Goal: Task Accomplishment & Management: Manage account settings

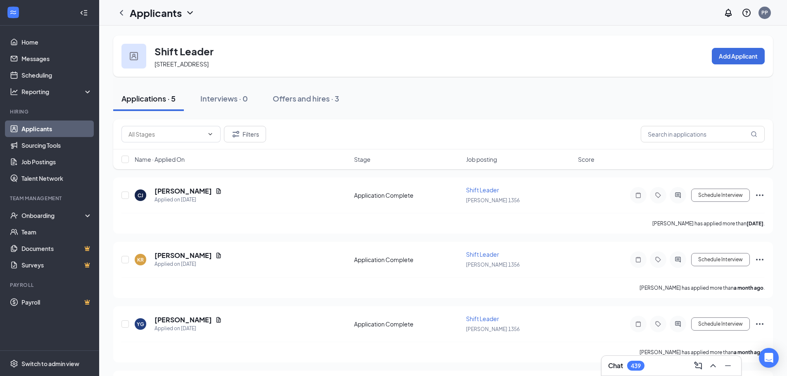
click at [39, 132] on link "Applicants" at bounding box center [56, 129] width 71 height 17
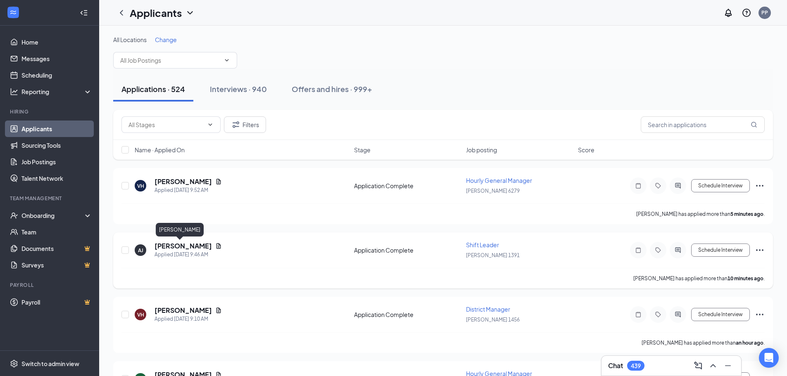
click at [166, 245] on h5 "[PERSON_NAME]" at bounding box center [183, 246] width 57 height 9
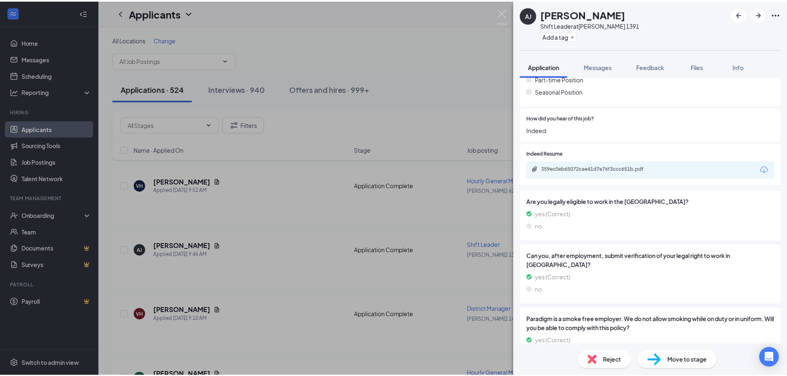
scroll to position [496, 0]
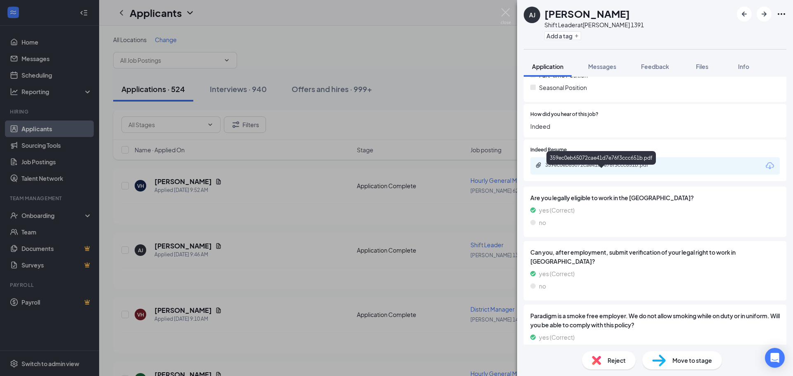
click at [570, 169] on div "359ec0eb65072cae41d7e76f3ccc651b.pdf" at bounding box center [603, 165] width 116 height 7
click at [507, 12] on img at bounding box center [506, 16] width 10 height 16
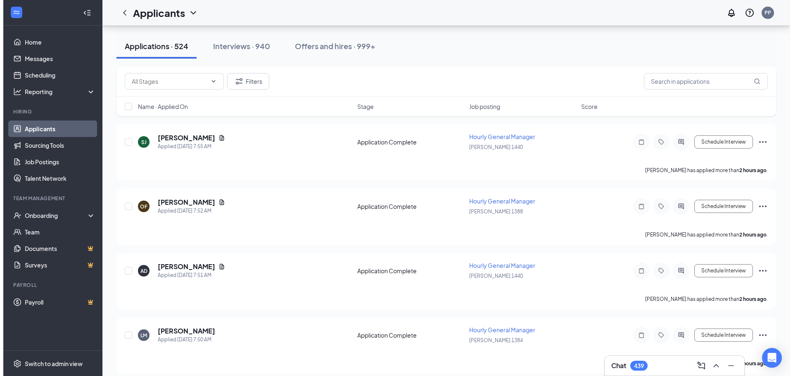
scroll to position [248, 0]
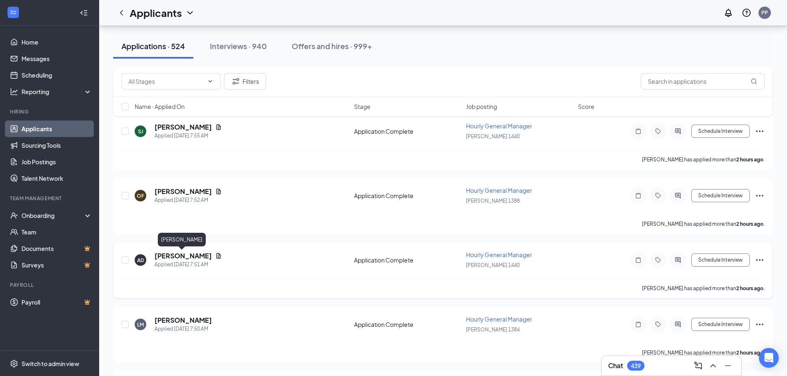
click at [181, 257] on h5 "[PERSON_NAME]" at bounding box center [183, 256] width 57 height 9
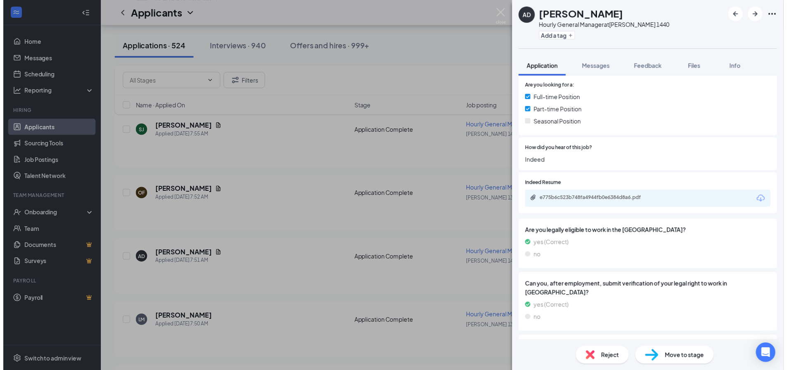
scroll to position [496, 0]
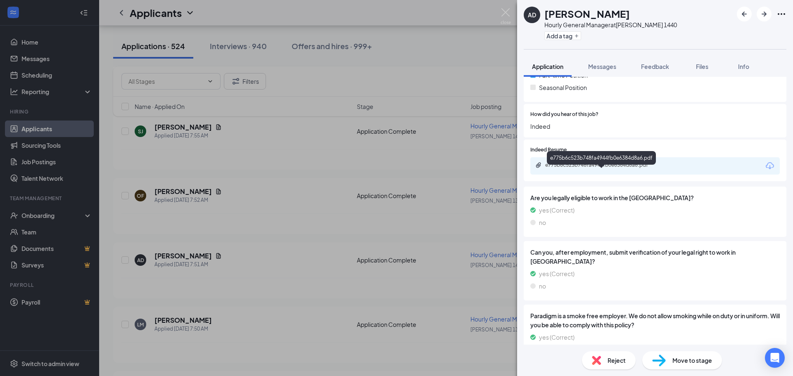
click at [565, 169] on div "e775b6c523b748fa4944fb0e6384d8a6.pdf" at bounding box center [603, 165] width 116 height 7
click at [510, 11] on img at bounding box center [506, 16] width 10 height 16
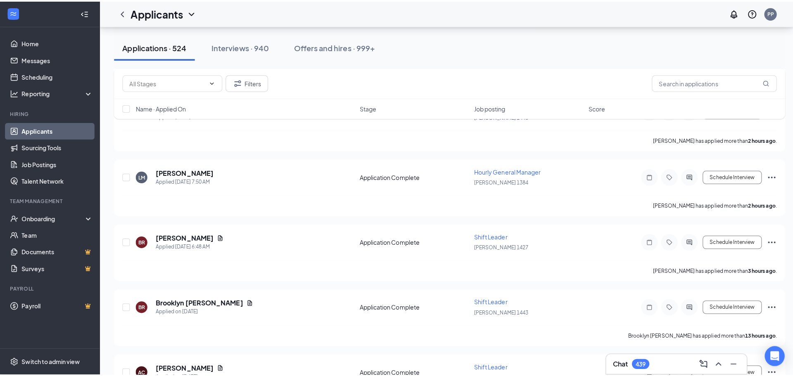
scroll to position [413, 0]
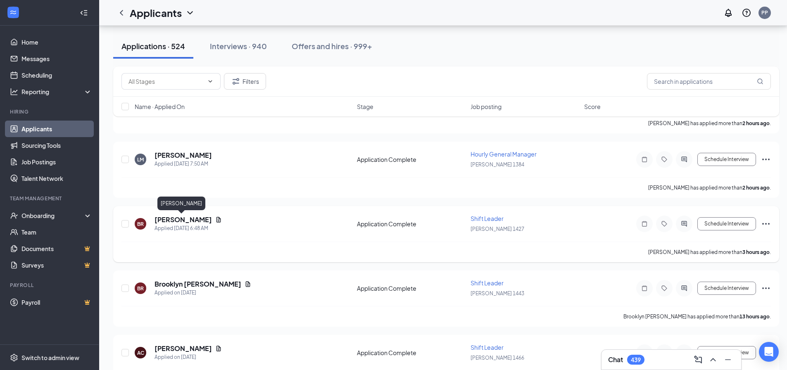
click at [183, 219] on h5 "[PERSON_NAME]" at bounding box center [183, 219] width 57 height 9
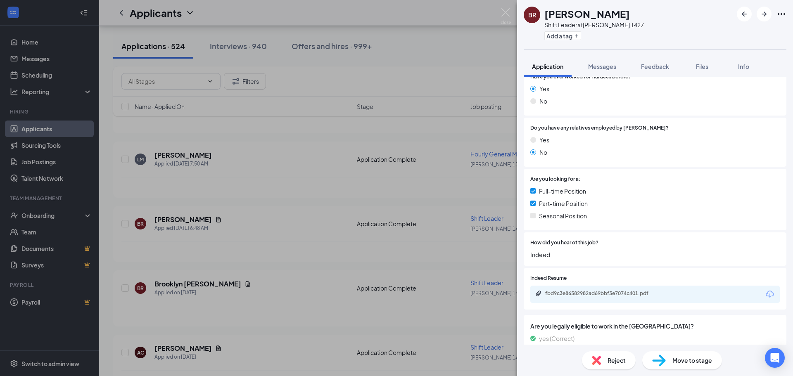
scroll to position [372, 0]
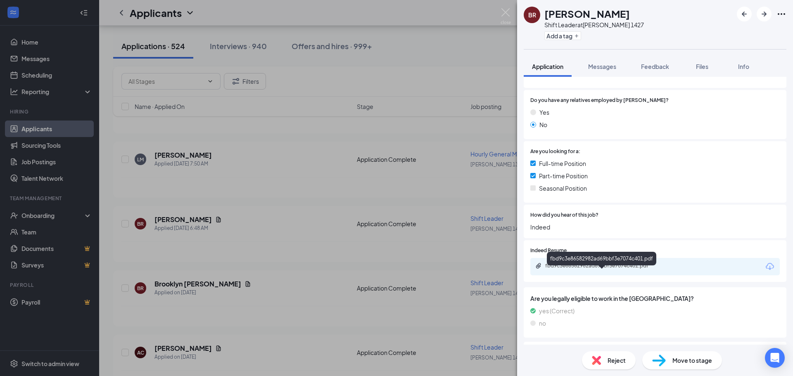
click at [588, 269] on div "fbd9c3e86582982ad69bbf3e7074c401.pdf" at bounding box center [603, 266] width 116 height 7
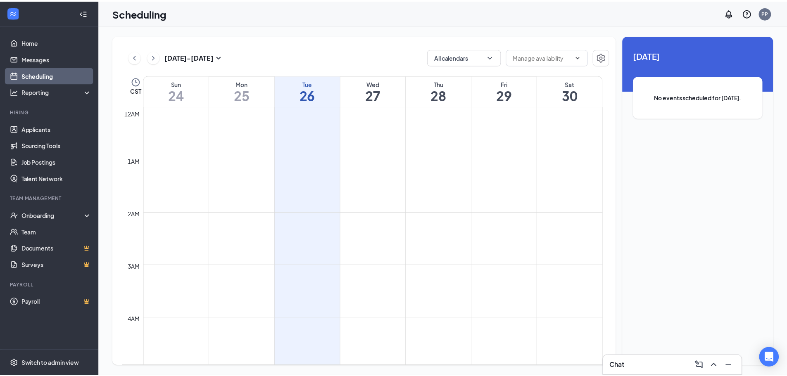
scroll to position [406, 0]
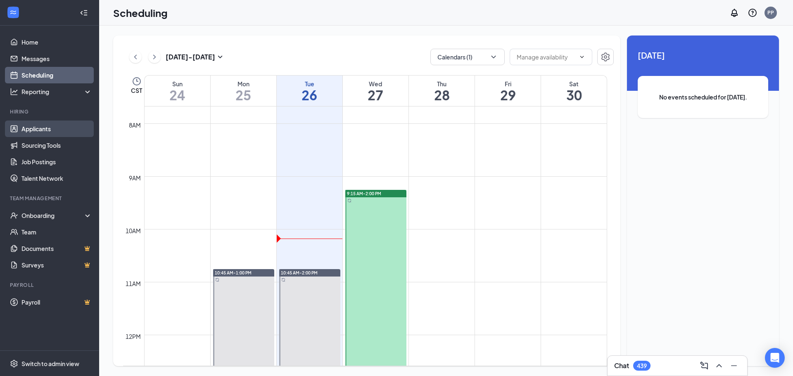
click at [36, 131] on link "Applicants" at bounding box center [56, 129] width 71 height 17
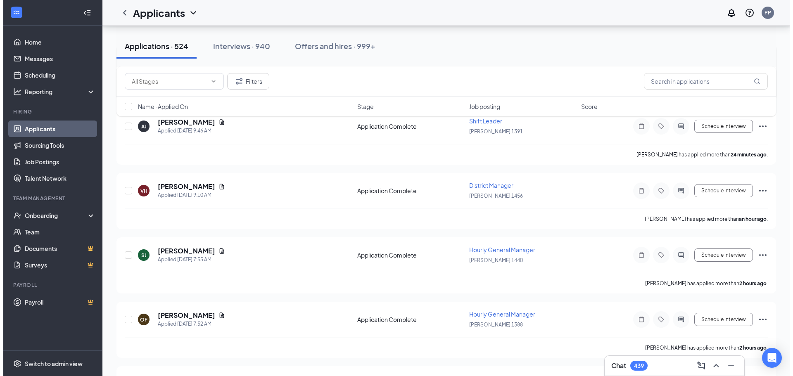
scroll to position [165, 0]
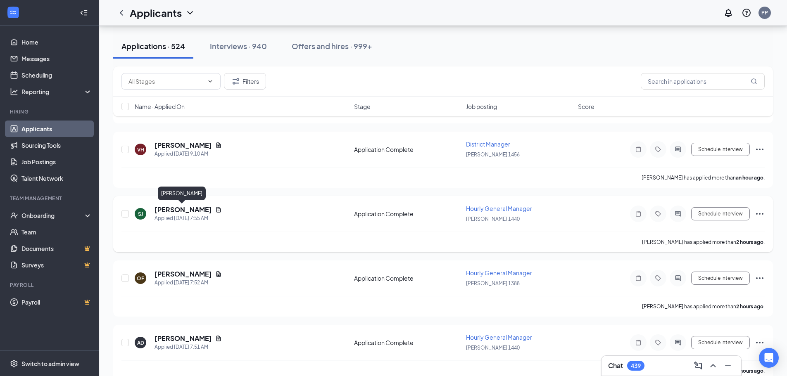
click at [165, 210] on h5 "[PERSON_NAME]" at bounding box center [183, 209] width 57 height 9
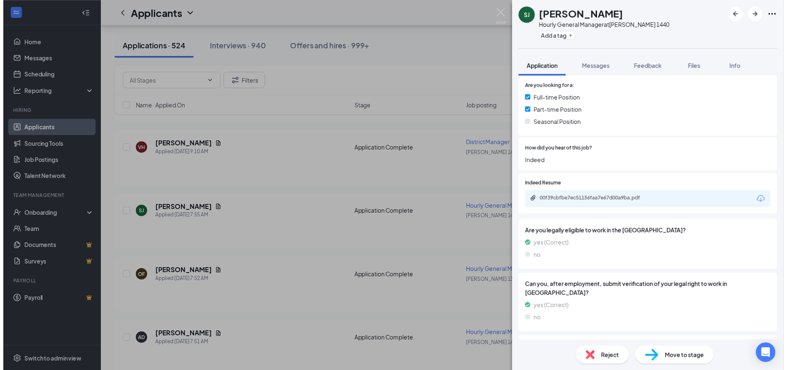
scroll to position [496, 0]
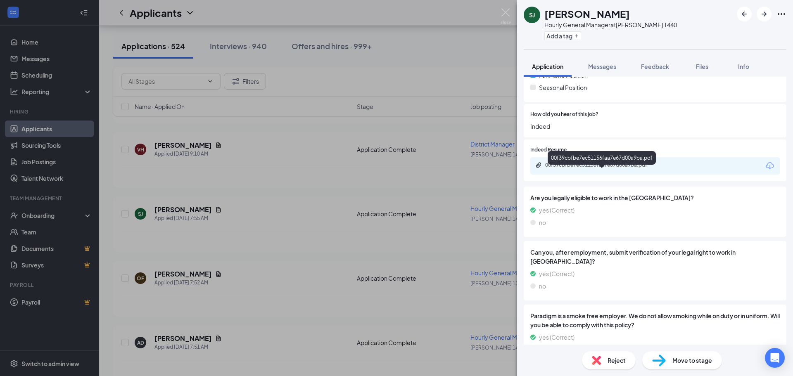
click at [576, 169] on div "00f39cbfbe7ec51156faa7e67d00a9ba.pdf" at bounding box center [603, 165] width 116 height 7
click at [506, 12] on img at bounding box center [506, 16] width 10 height 16
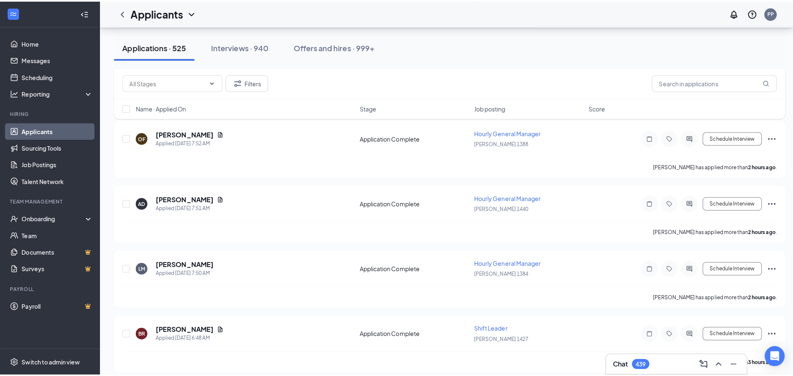
scroll to position [331, 0]
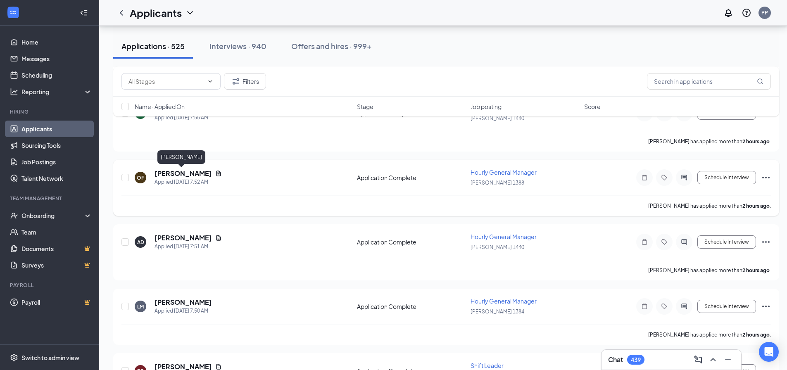
click at [168, 171] on h5 "[PERSON_NAME]" at bounding box center [183, 173] width 57 height 9
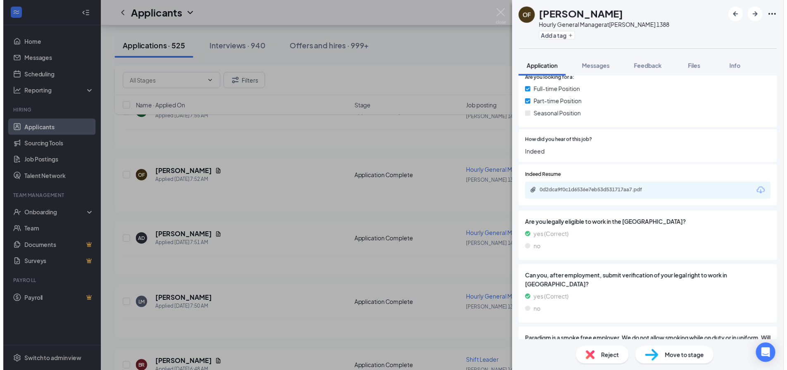
scroll to position [455, 0]
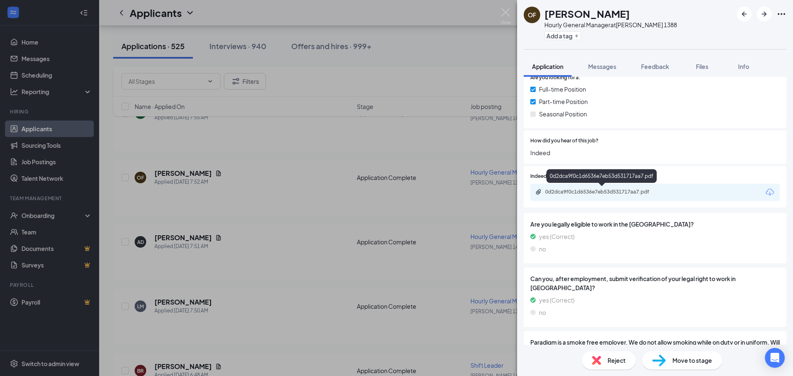
click at [584, 193] on div "0d2dca9f0c1d6536e7eb53d531717aa7.pdf" at bounding box center [603, 192] width 116 height 7
click at [507, 11] on img at bounding box center [506, 16] width 10 height 16
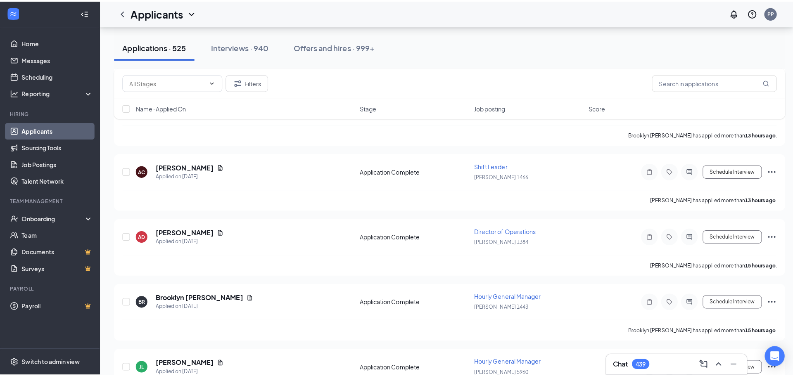
scroll to position [702, 0]
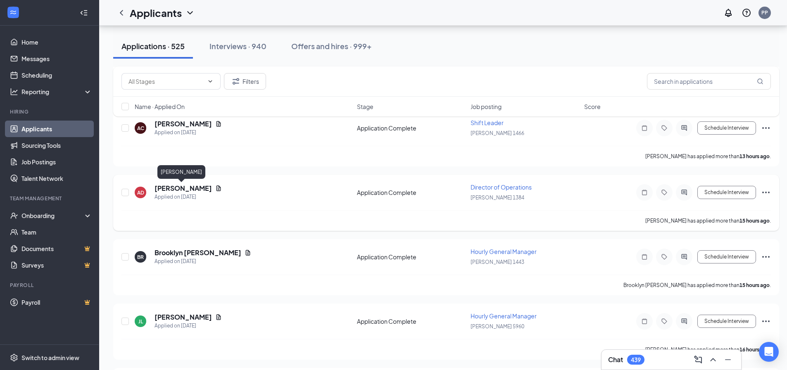
click at [167, 188] on h5 "[PERSON_NAME]" at bounding box center [183, 188] width 57 height 9
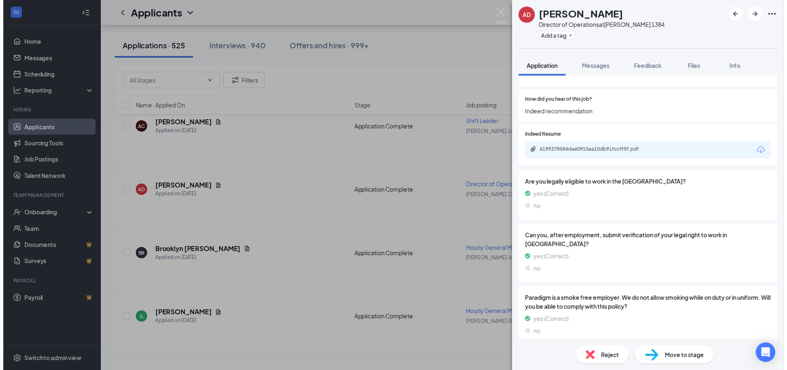
scroll to position [496, 0]
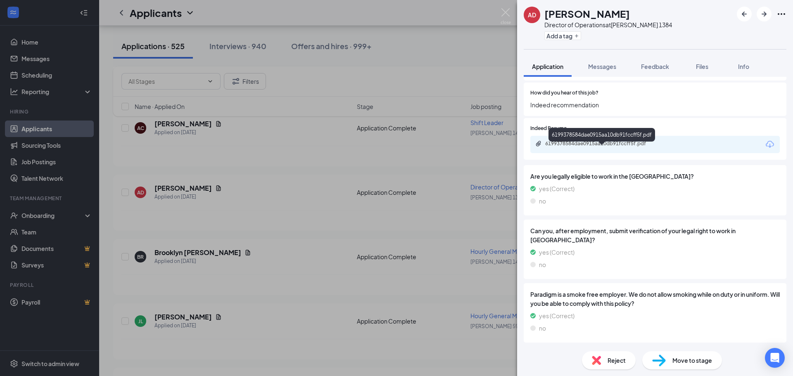
click at [577, 147] on div "6199378584dae0915aa10db91fccff5f.pdf" at bounding box center [603, 143] width 116 height 7
click at [507, 11] on img at bounding box center [506, 16] width 10 height 16
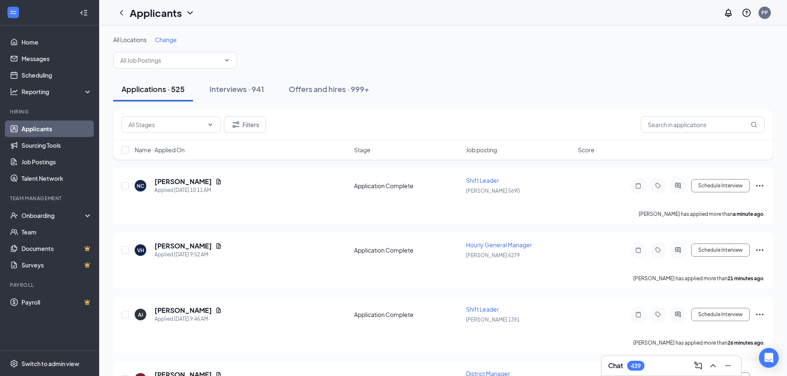
click at [168, 40] on span "Change" at bounding box center [166, 39] width 22 height 7
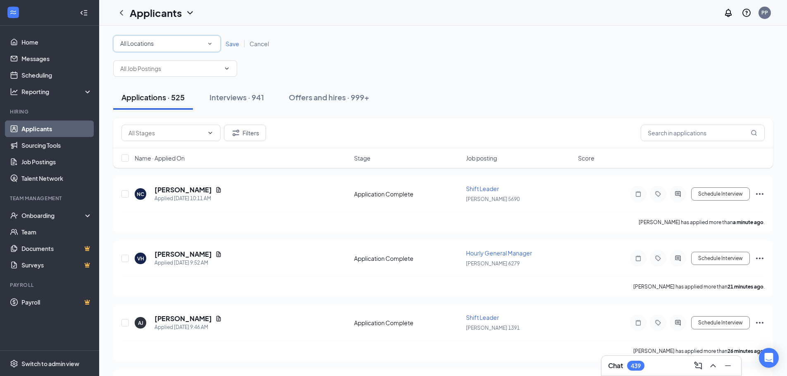
click at [209, 43] on icon "SmallChevronDown" at bounding box center [209, 43] width 7 height 7
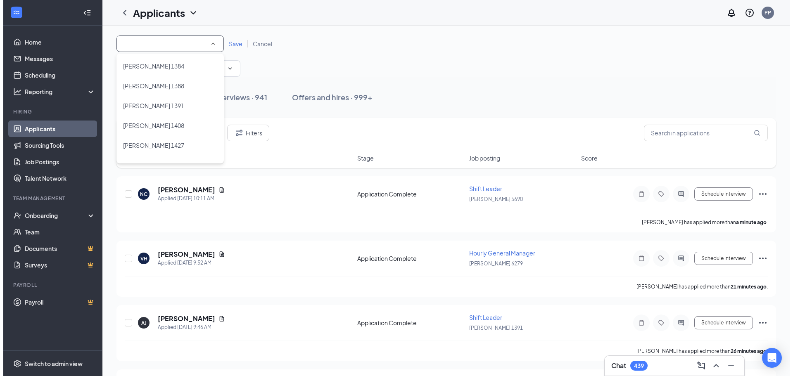
scroll to position [207, 0]
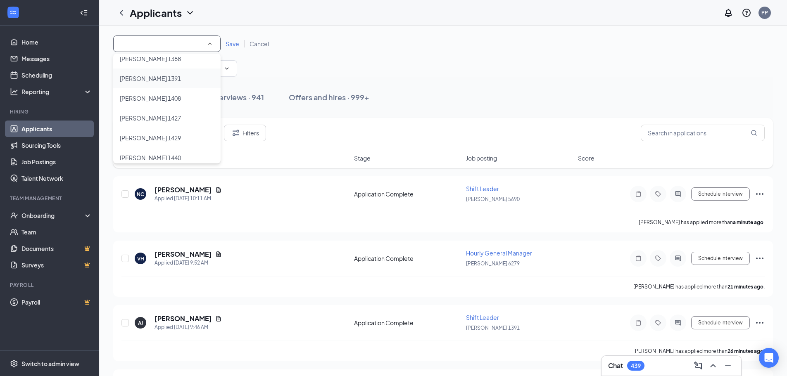
click at [150, 81] on span "[PERSON_NAME] 1391" at bounding box center [150, 78] width 61 height 7
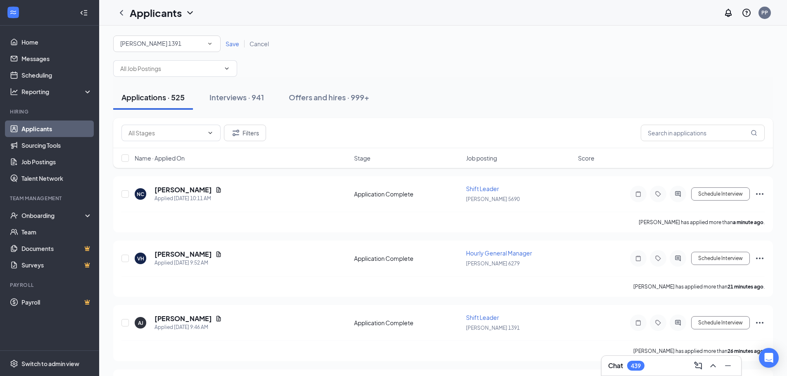
click at [230, 42] on span "Save" at bounding box center [233, 43] width 14 height 7
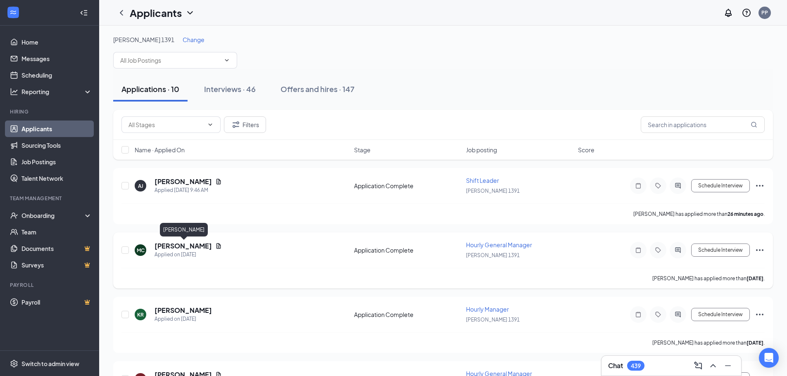
click at [176, 246] on h5 "[PERSON_NAME]" at bounding box center [183, 246] width 57 height 9
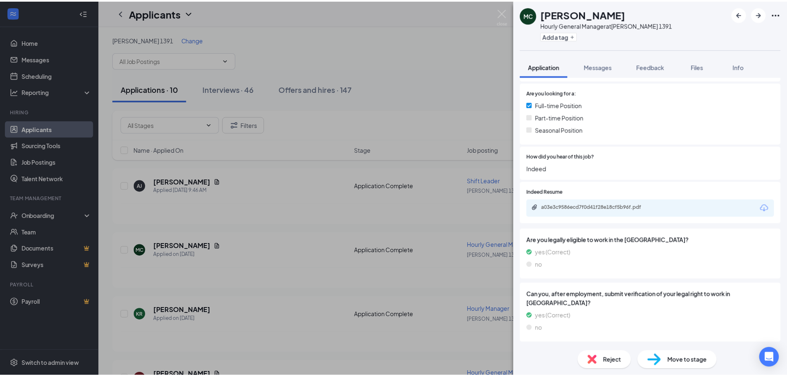
scroll to position [455, 0]
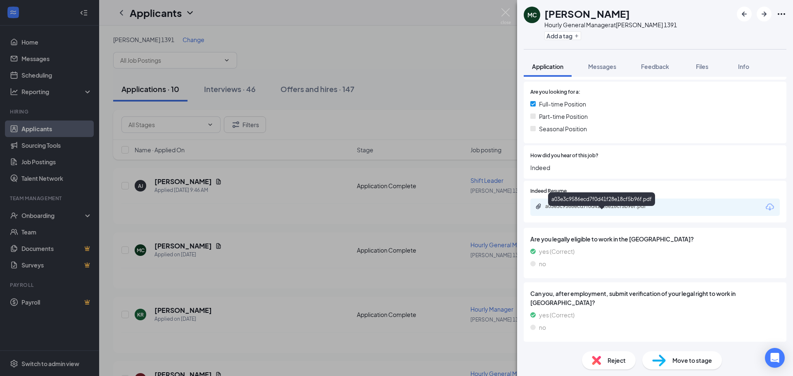
click at [577, 210] on div "a03e3c9586ecd7f0d41f28e18cf5b96f.pdf" at bounding box center [603, 206] width 116 height 7
click at [506, 9] on img at bounding box center [506, 16] width 10 height 16
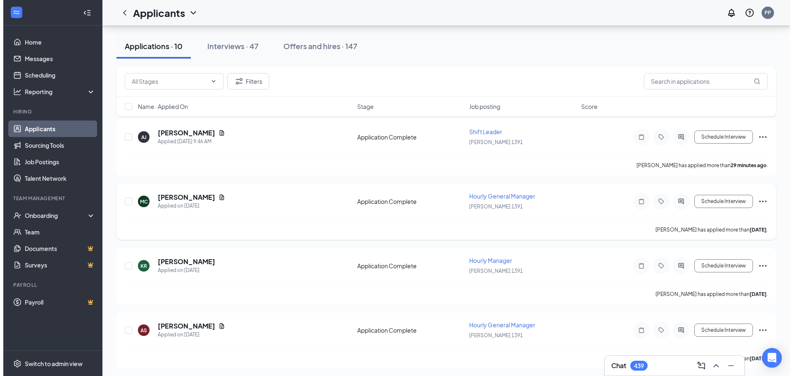
scroll to position [83, 0]
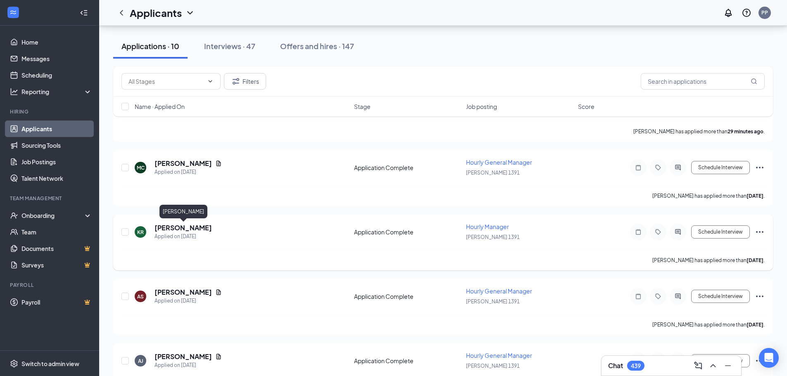
click at [185, 225] on h5 "[PERSON_NAME]" at bounding box center [183, 228] width 57 height 9
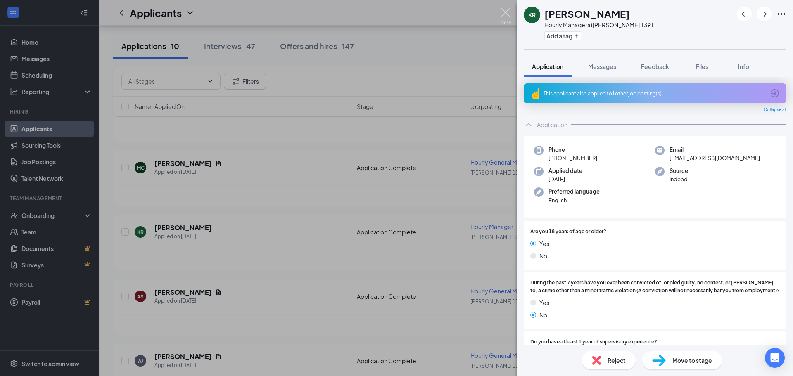
click at [506, 10] on img at bounding box center [506, 16] width 10 height 16
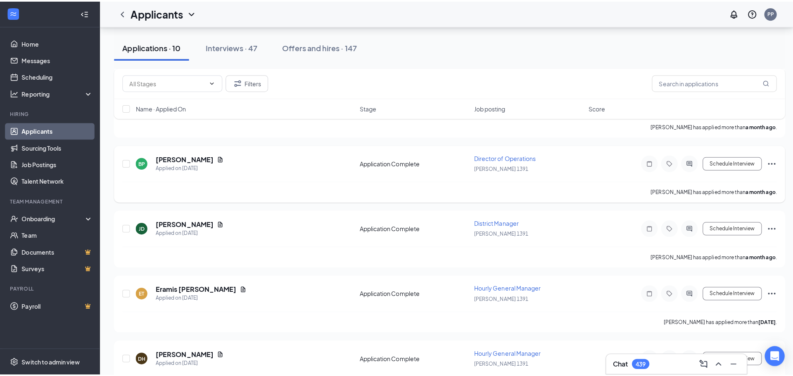
scroll to position [413, 0]
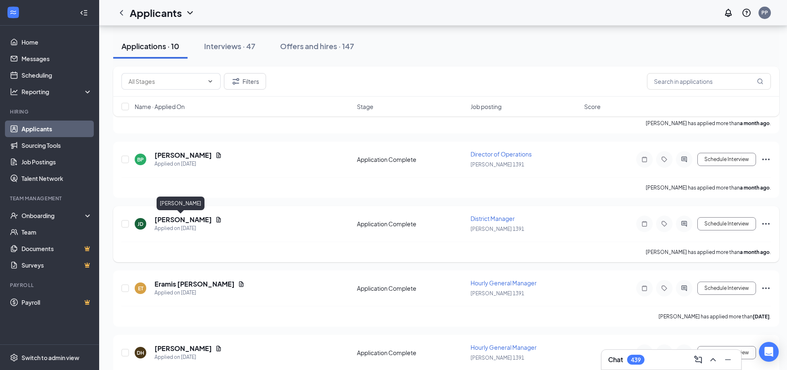
click at [162, 219] on h5 "[PERSON_NAME]" at bounding box center [183, 219] width 57 height 9
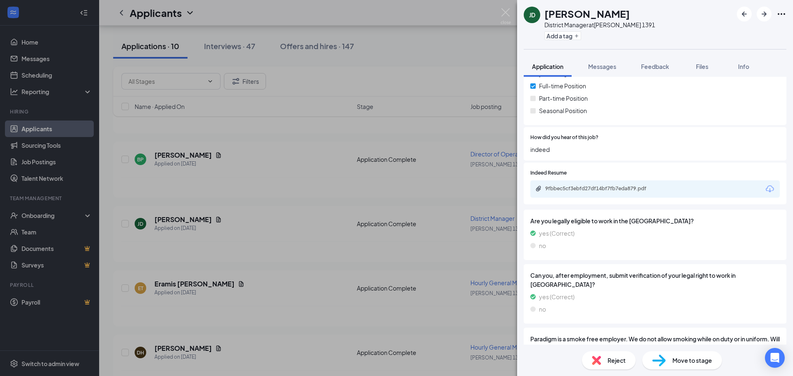
scroll to position [496, 0]
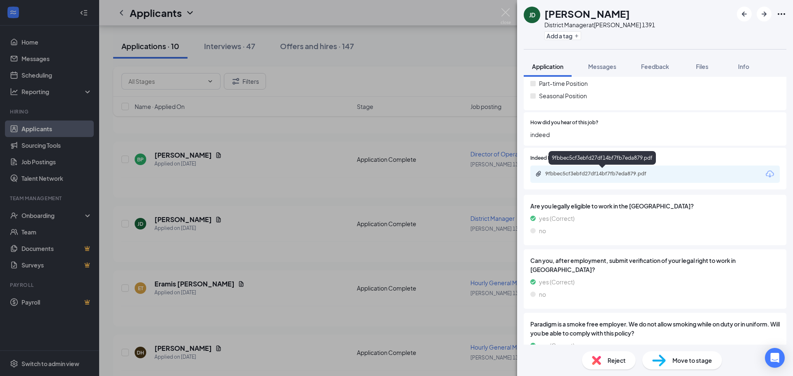
click at [578, 172] on div "9fbbec5cf3ebfd27df14bf7fb7eda879.pdf" at bounding box center [603, 174] width 116 height 7
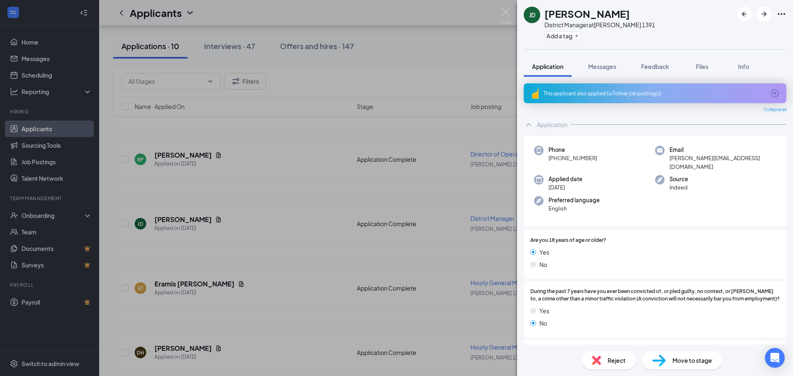
scroll to position [496, 0]
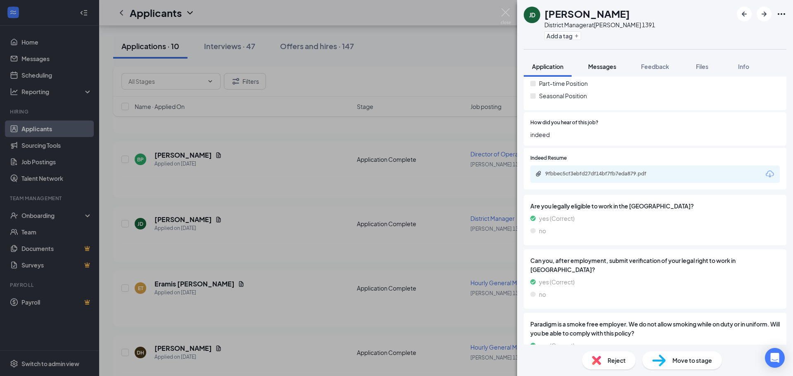
click at [595, 69] on span "Messages" at bounding box center [602, 66] width 28 height 7
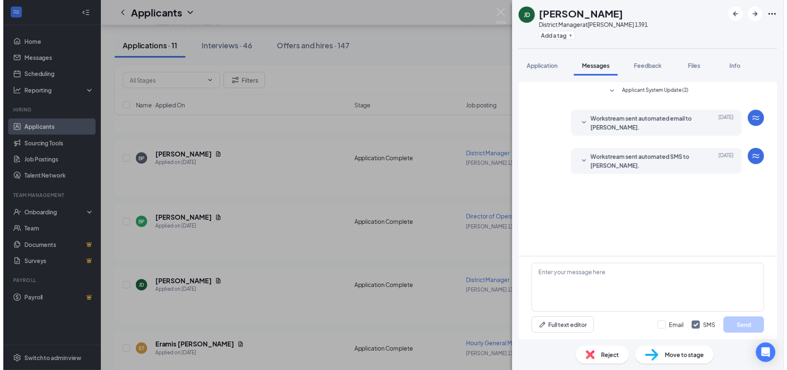
scroll to position [414, 0]
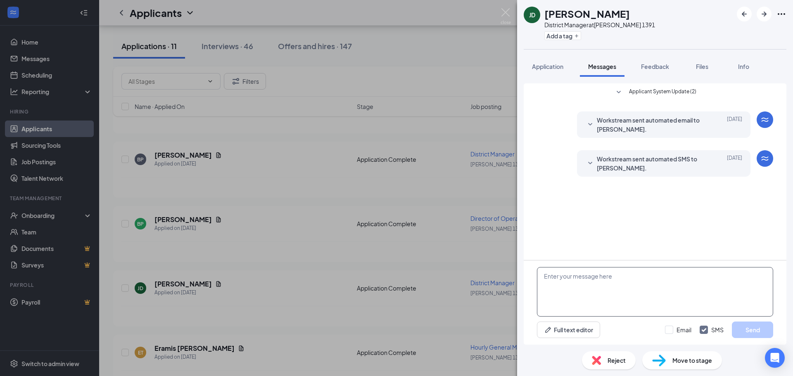
click at [557, 275] on textarea at bounding box center [655, 292] width 236 height 50
type textarea "Good morning [PERSON_NAME], are you still interested in a position with [PERSON…"
click at [748, 331] on button "Send" at bounding box center [752, 330] width 41 height 17
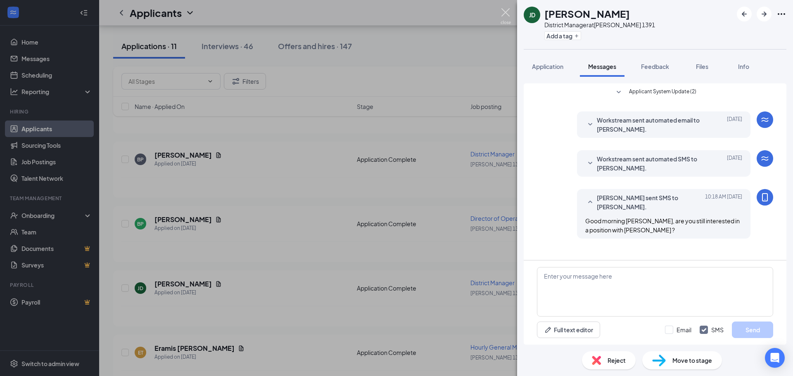
click at [502, 17] on img at bounding box center [506, 16] width 10 height 16
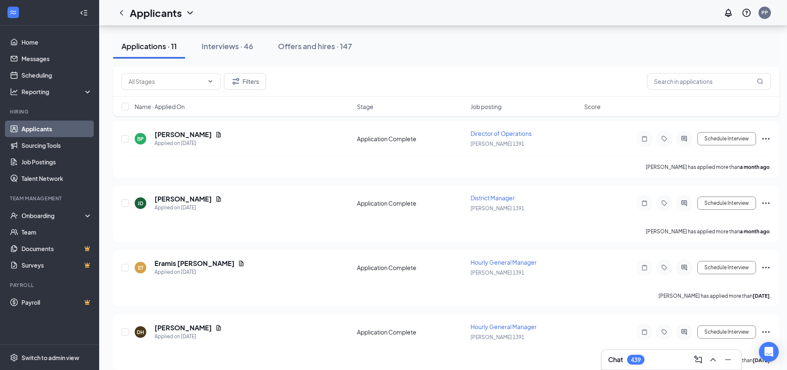
scroll to position [510, 0]
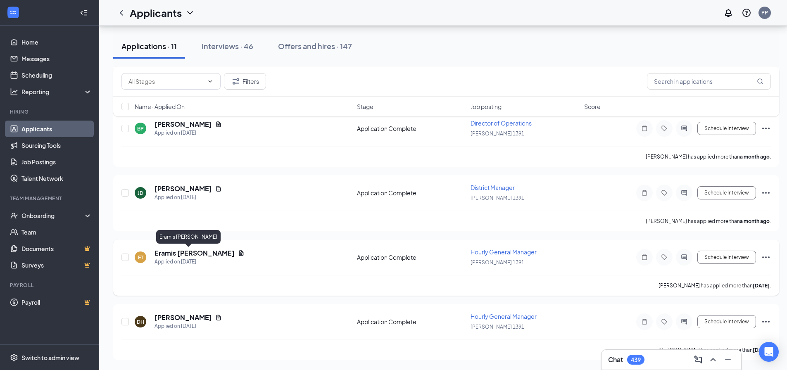
click at [167, 255] on h5 "Eramis [PERSON_NAME]" at bounding box center [195, 253] width 80 height 9
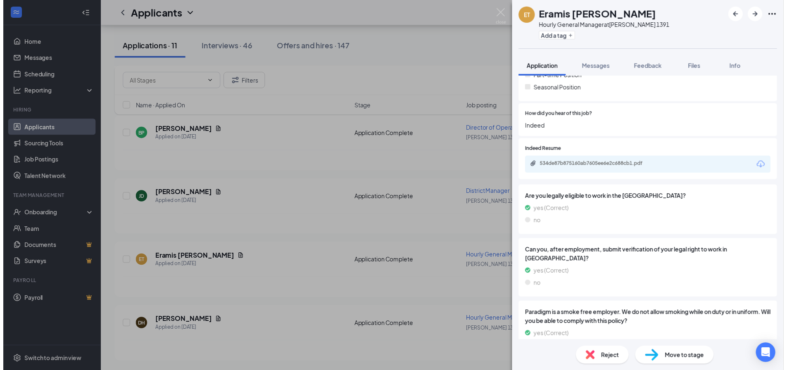
scroll to position [496, 0]
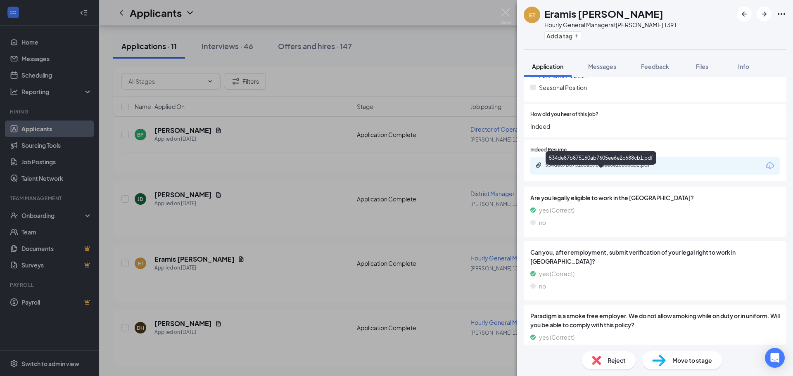
click at [574, 169] on div "534de87b875160ab7605ee6e2c688cb1.pdf" at bounding box center [603, 165] width 116 height 7
click at [507, 13] on img at bounding box center [506, 16] width 10 height 16
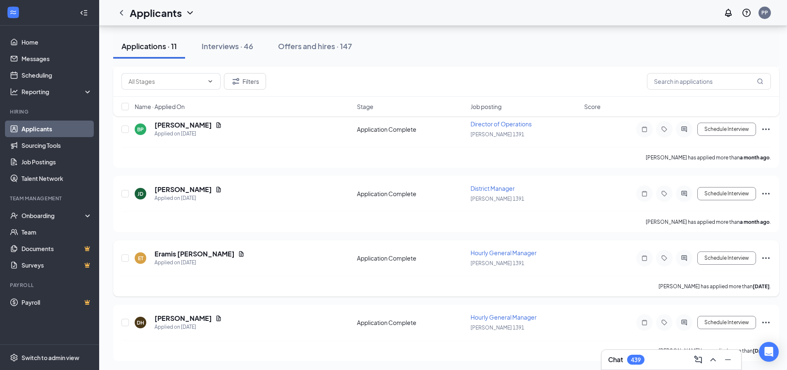
scroll to position [510, 0]
click at [173, 317] on h5 "[PERSON_NAME]" at bounding box center [183, 317] width 57 height 9
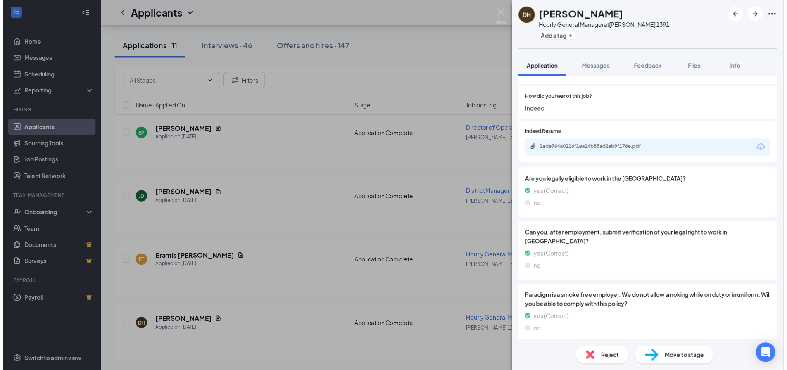
scroll to position [496, 0]
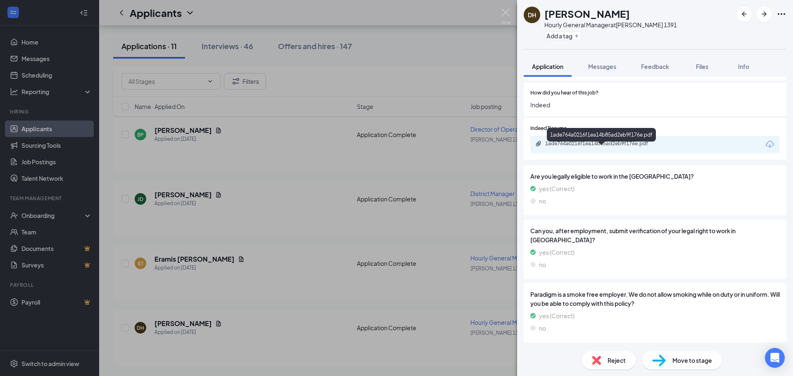
click at [594, 147] on div "1ade764a0216f1ea14b85ad2eb9f176e.pdf" at bounding box center [603, 143] width 116 height 7
click at [506, 12] on img at bounding box center [506, 16] width 10 height 16
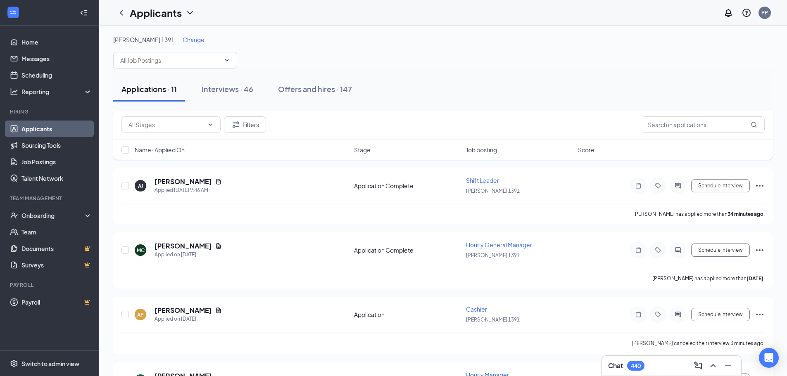
click at [183, 38] on span "Change" at bounding box center [194, 39] width 22 height 7
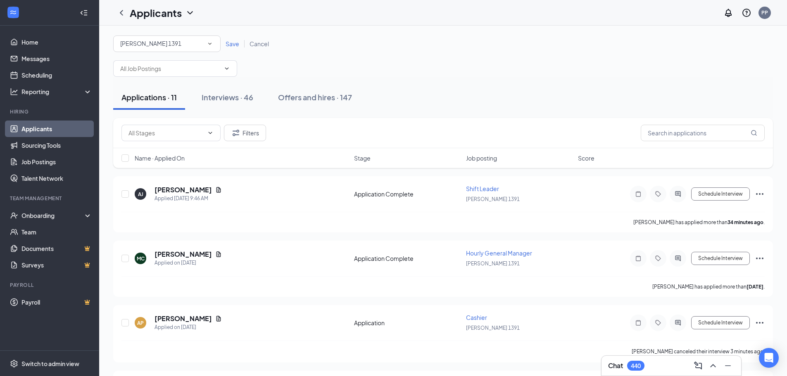
click at [259, 43] on span "Cancel" at bounding box center [259, 43] width 19 height 7
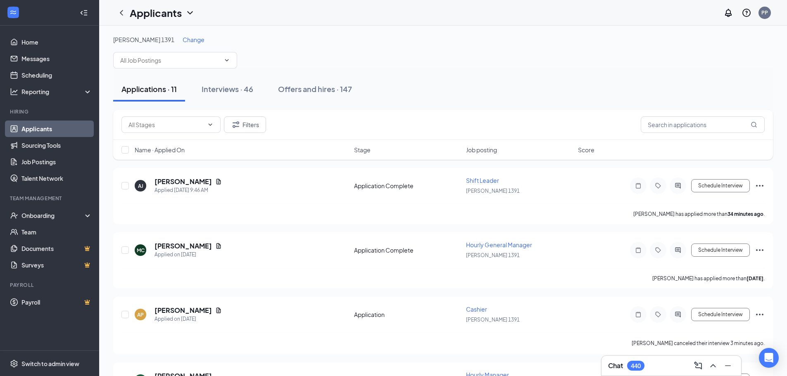
click at [183, 40] on span "Change" at bounding box center [194, 39] width 22 height 7
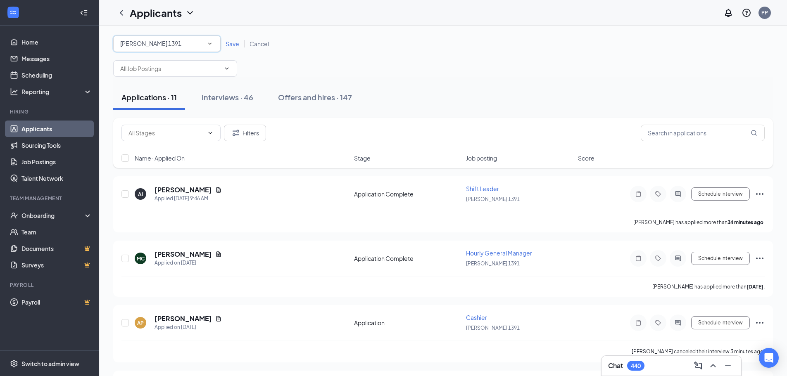
click at [212, 43] on icon "SmallChevronDown" at bounding box center [209, 43] width 7 height 7
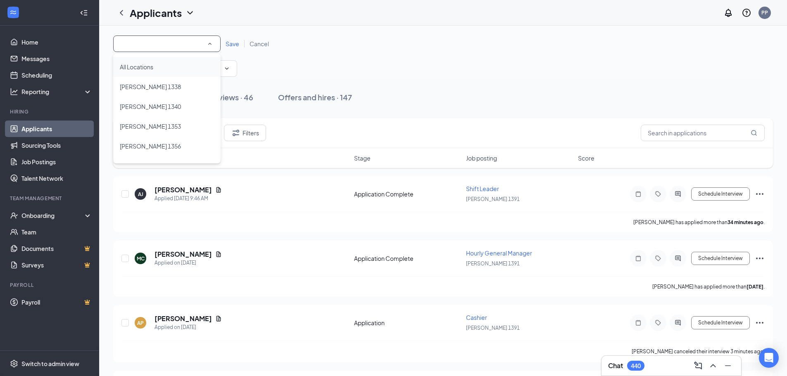
click at [155, 69] on div "All Locations" at bounding box center [167, 67] width 94 height 10
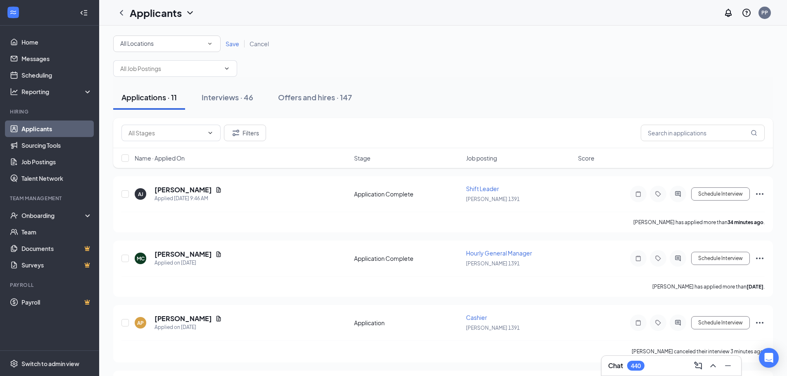
click at [231, 47] on span "Save" at bounding box center [233, 43] width 14 height 7
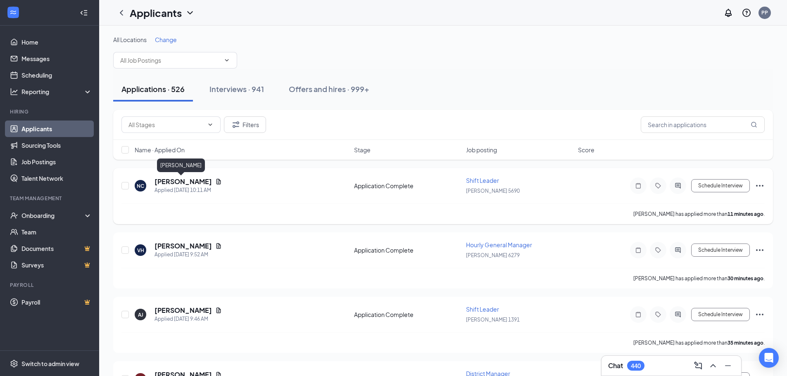
click at [166, 181] on h5 "[PERSON_NAME]" at bounding box center [183, 181] width 57 height 9
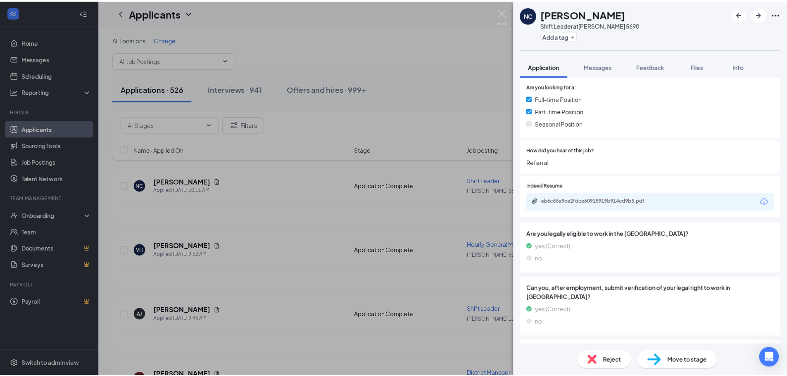
scroll to position [496, 0]
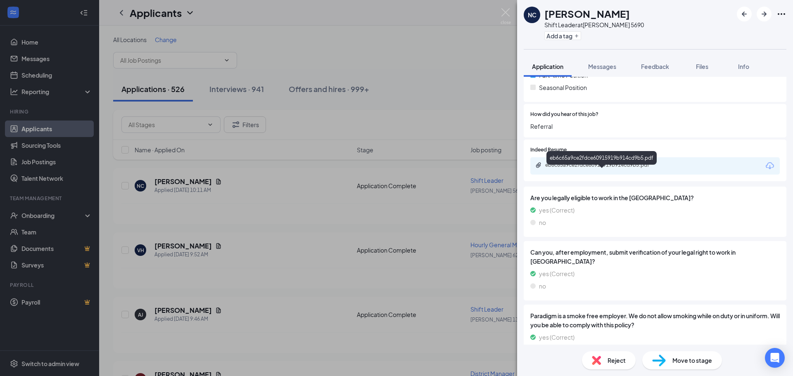
click at [566, 169] on div "eb6c65a9ce2fdce60915919b914cd9b5.pdf" at bounding box center [603, 165] width 116 height 7
click at [505, 9] on img at bounding box center [506, 16] width 10 height 16
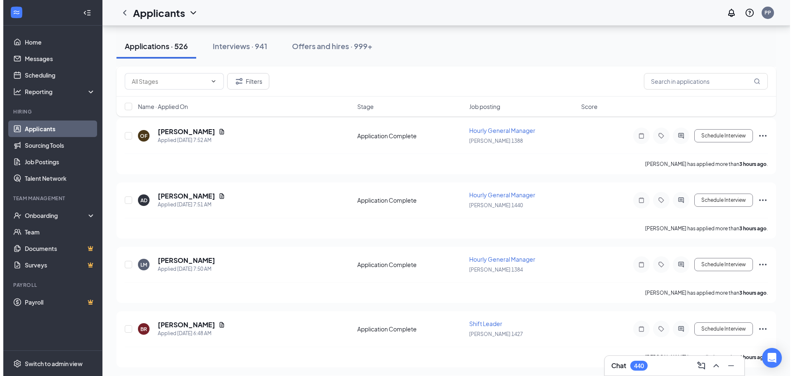
scroll to position [413, 0]
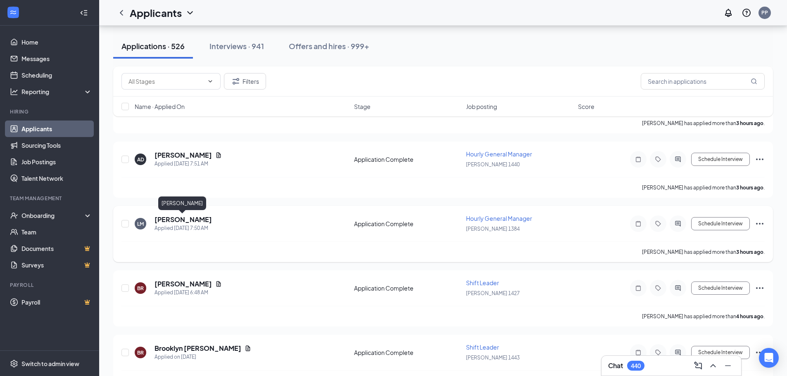
click at [166, 219] on h5 "[PERSON_NAME]" at bounding box center [183, 219] width 57 height 9
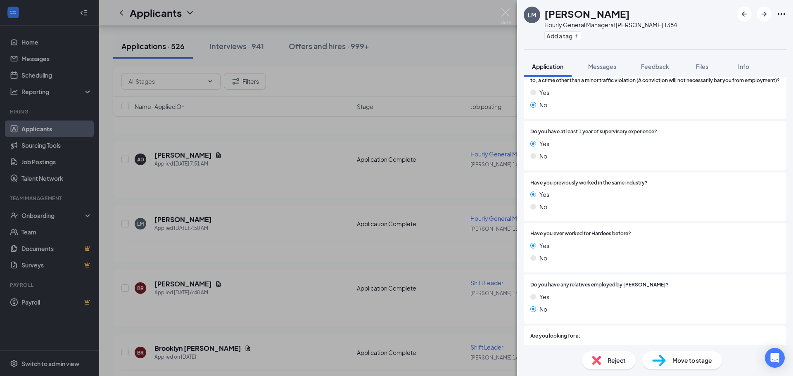
scroll to position [168, 0]
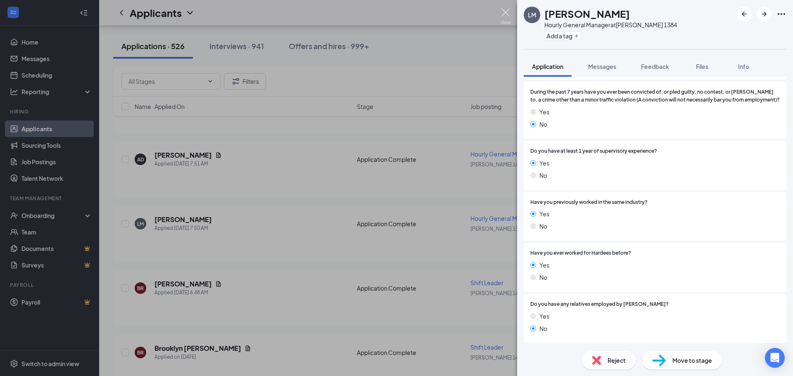
click at [506, 10] on img at bounding box center [506, 16] width 10 height 16
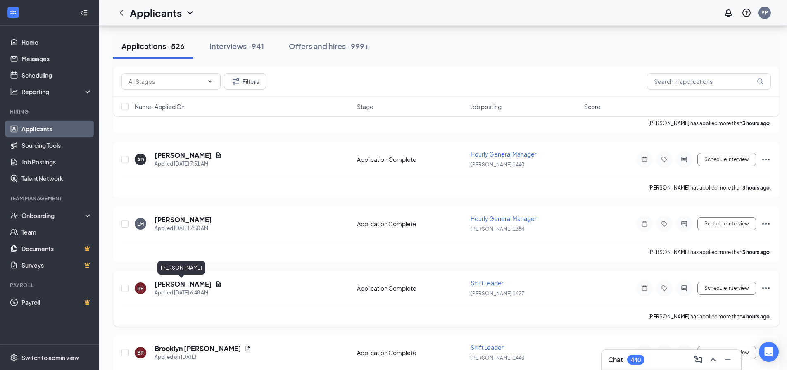
click at [173, 284] on h5 "[PERSON_NAME]" at bounding box center [183, 284] width 57 height 9
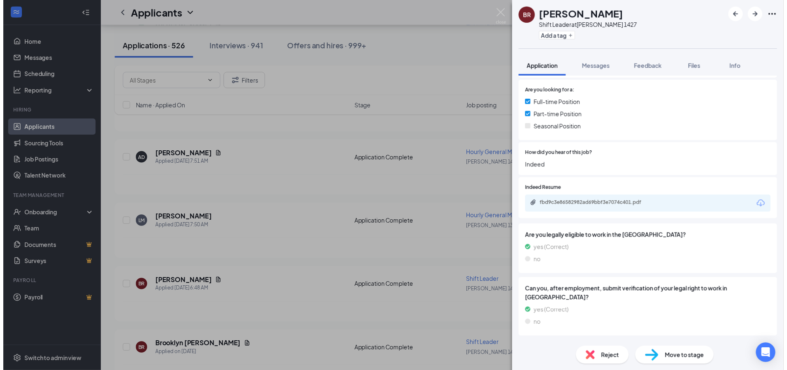
scroll to position [455, 0]
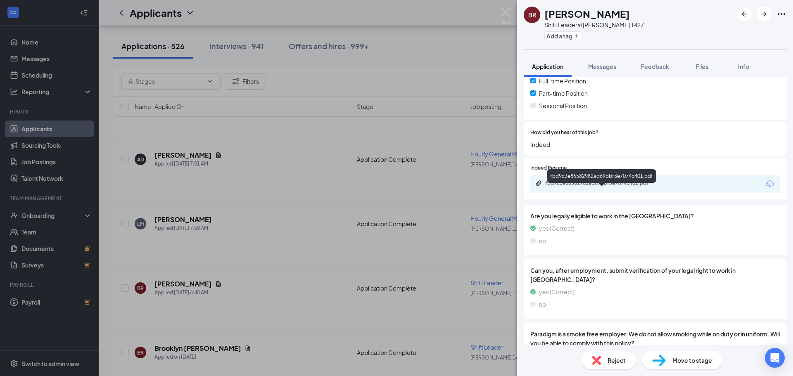
click at [569, 187] on div "fbd9c3e86582982ad69bbf3e7074c401.pdf" at bounding box center [603, 183] width 116 height 7
click at [507, 10] on img at bounding box center [506, 16] width 10 height 16
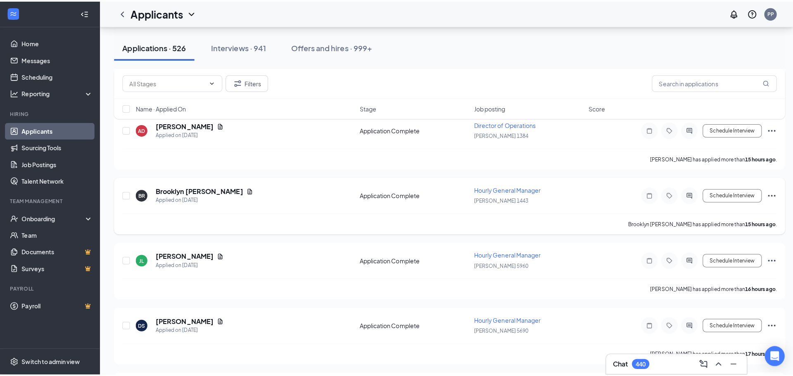
scroll to position [826, 0]
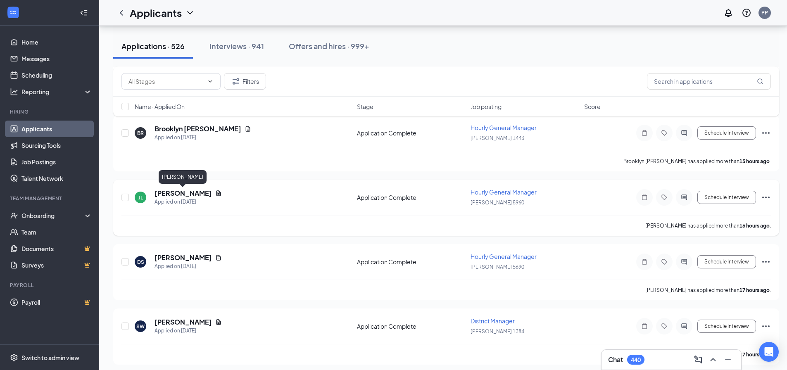
click at [170, 194] on h5 "[PERSON_NAME]" at bounding box center [183, 193] width 57 height 9
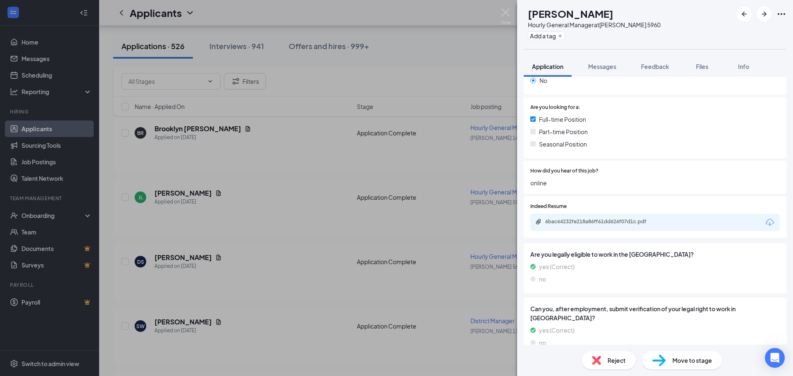
scroll to position [502, 0]
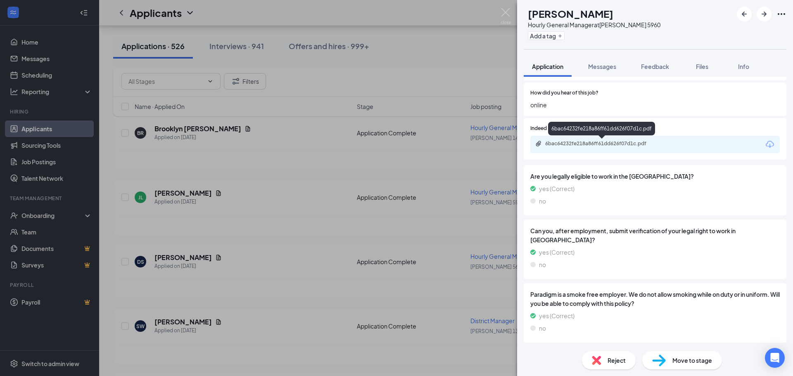
click at [559, 141] on div "6bac64232fe218a86ff61dd626f07d1c.pdf" at bounding box center [603, 143] width 116 height 7
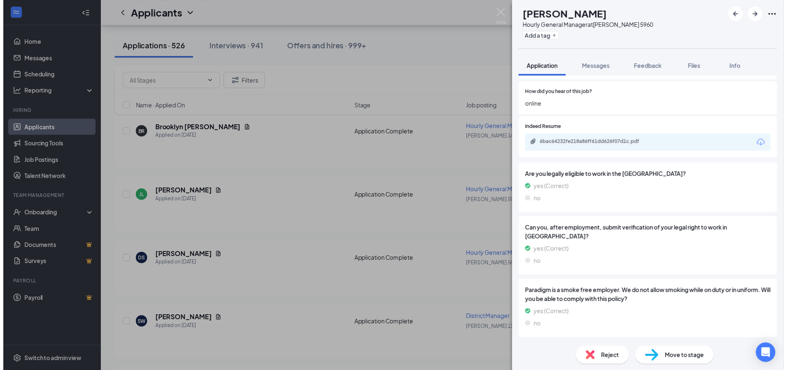
scroll to position [499, 0]
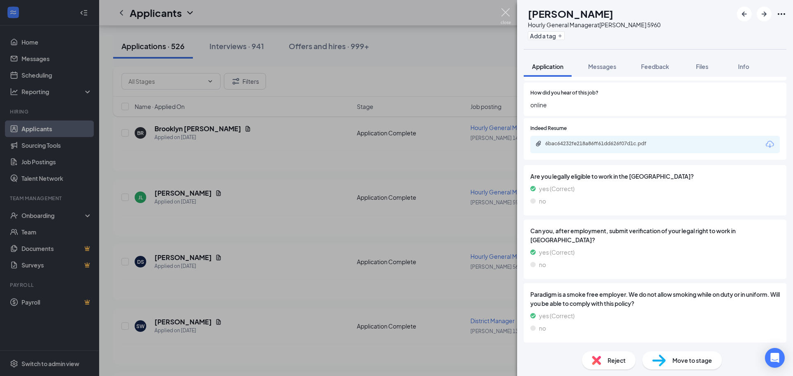
click at [503, 10] on img at bounding box center [506, 16] width 10 height 16
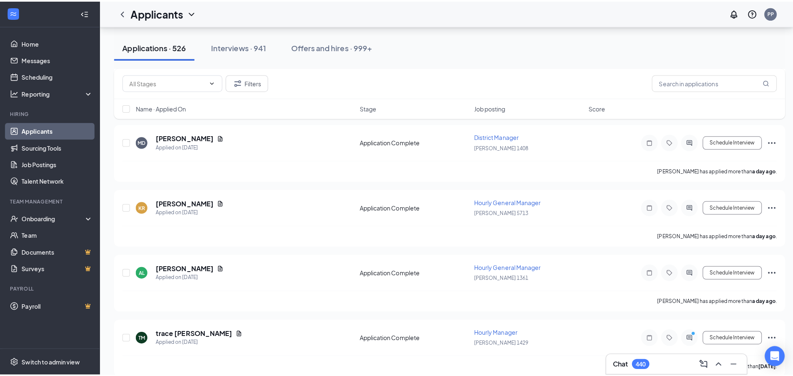
scroll to position [1157, 0]
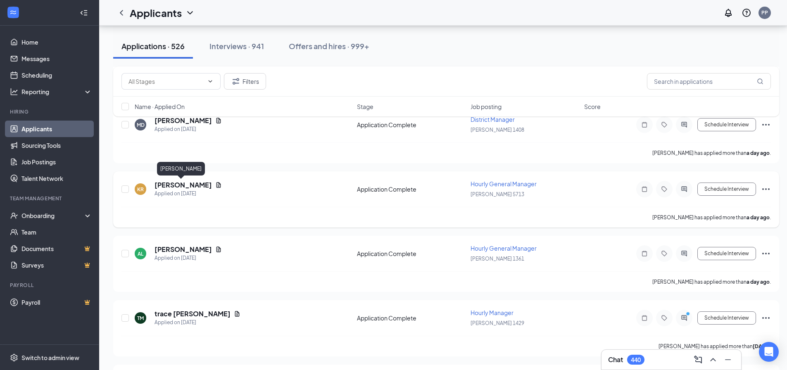
click at [171, 181] on h5 "[PERSON_NAME]" at bounding box center [183, 185] width 57 height 9
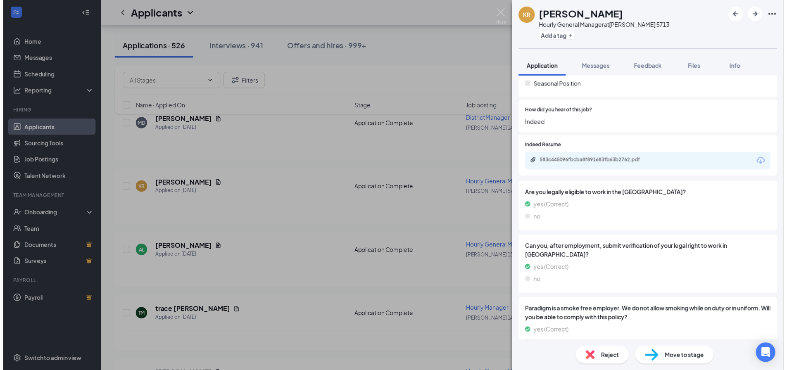
scroll to position [461, 0]
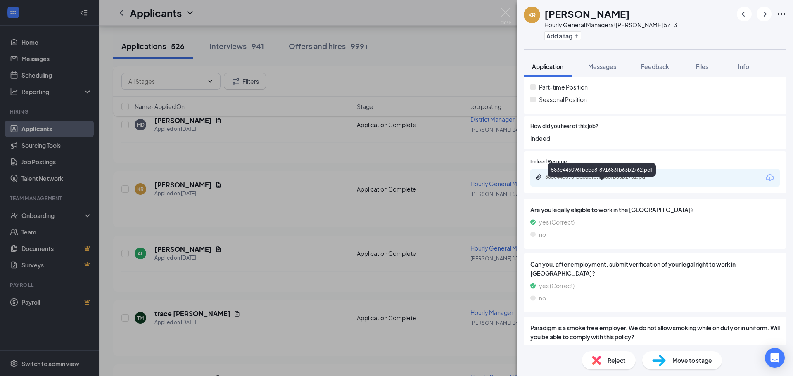
click at [573, 181] on div "583c445096fbcba8f891683fb63b2762.pdf" at bounding box center [603, 177] width 116 height 7
click at [504, 10] on img at bounding box center [506, 16] width 10 height 16
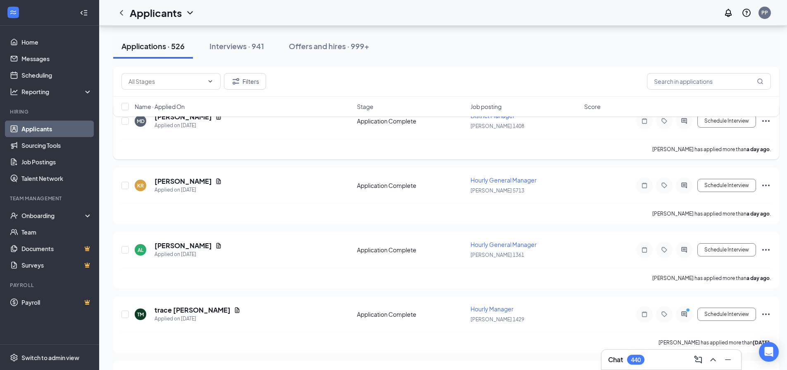
scroll to position [1157, 0]
